Goal: Task Accomplishment & Management: Use online tool/utility

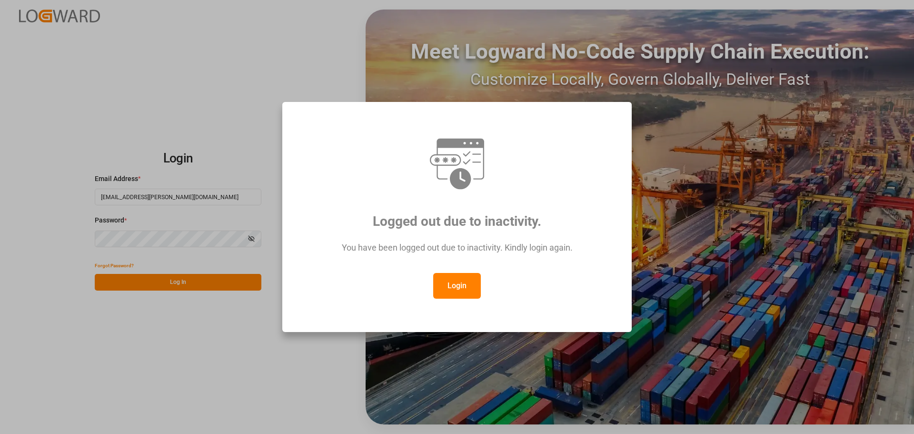
click at [462, 284] on button "Login" at bounding box center [457, 286] width 48 height 26
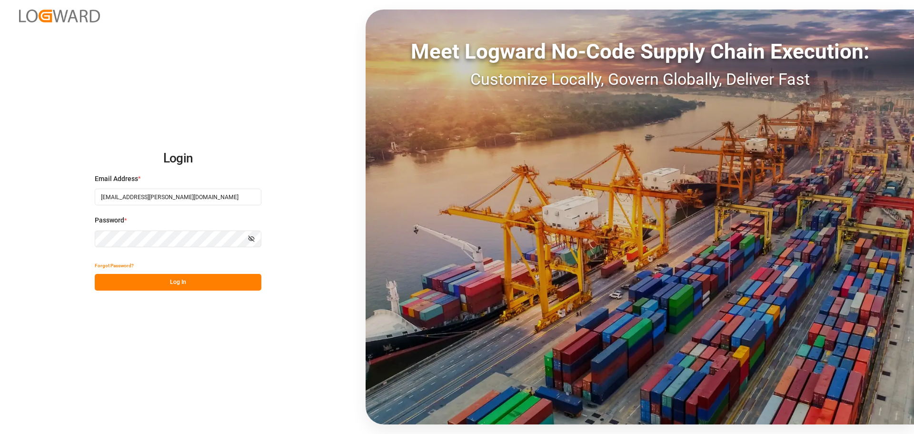
click at [207, 279] on button "Log In" at bounding box center [178, 282] width 167 height 17
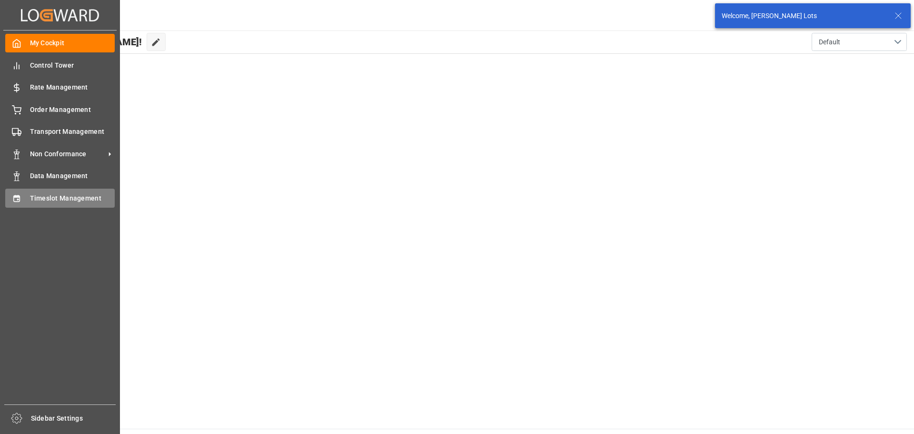
click at [46, 199] on span "Timeslot Management" at bounding box center [72, 198] width 85 height 10
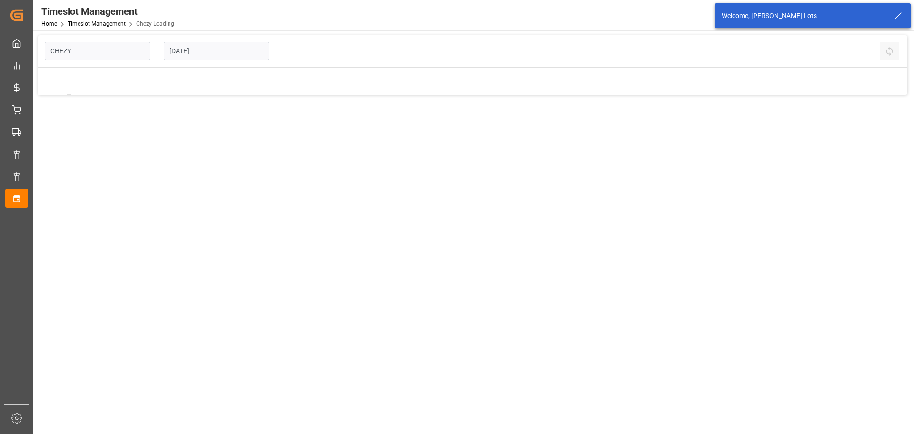
type input "Chezy Loading"
